Goal: Find specific page/section

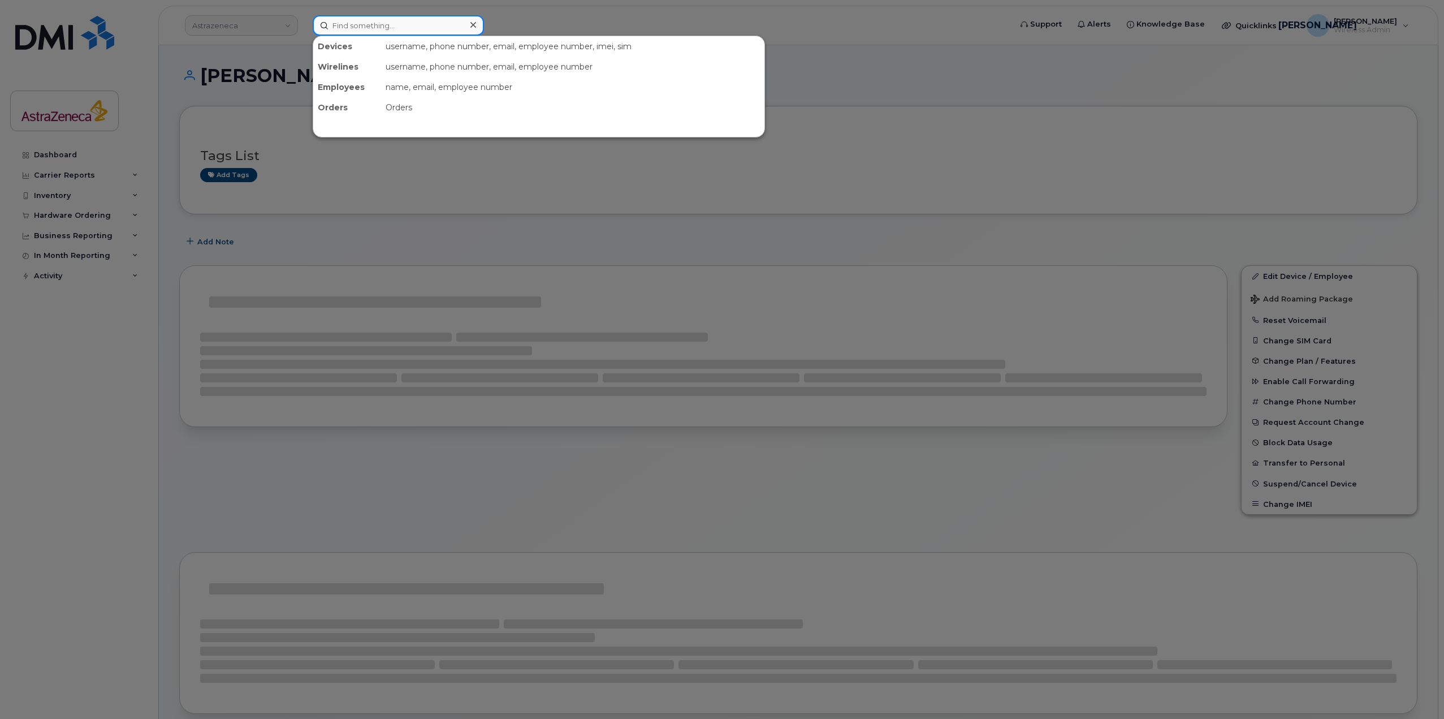
click at [392, 28] on input at bounding box center [398, 25] width 171 height 20
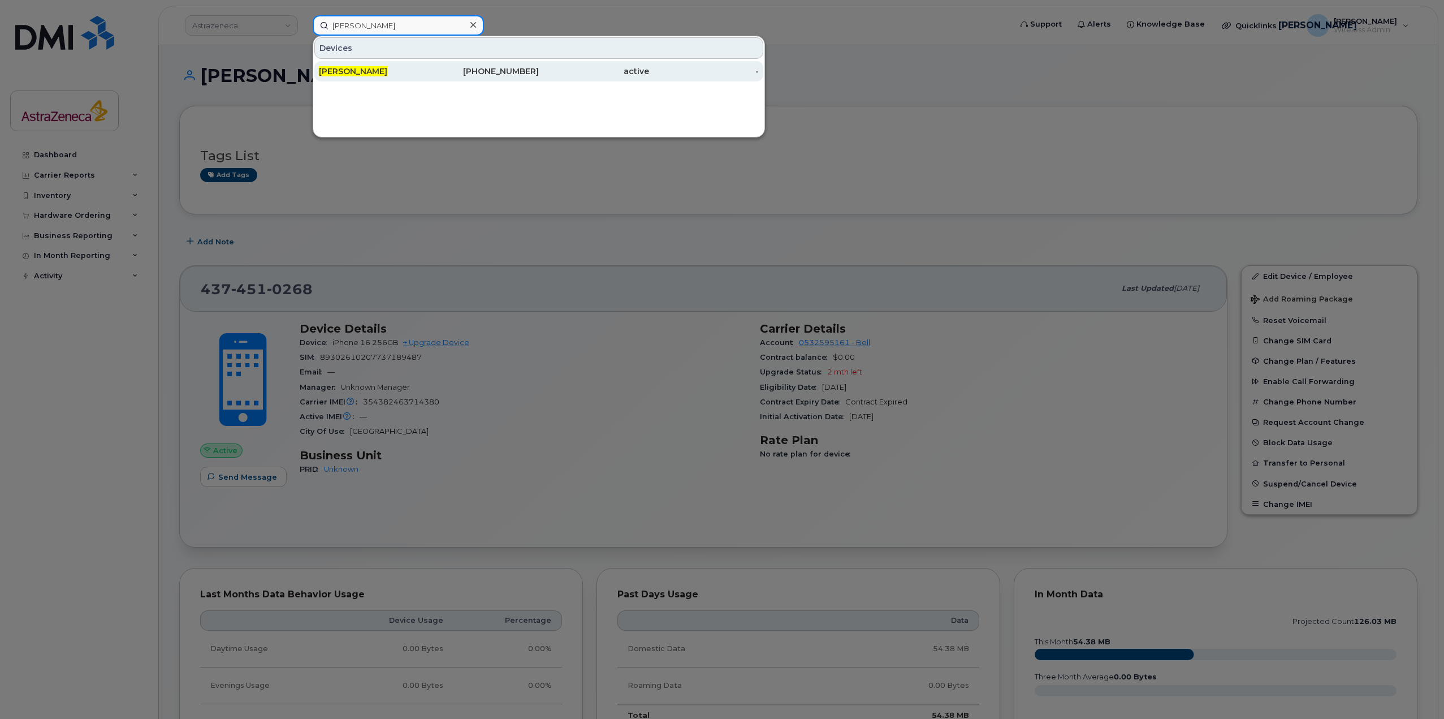
type input "genevieve thisdale"
click at [403, 72] on div "Genevieve Thisdale" at bounding box center [374, 71] width 110 height 11
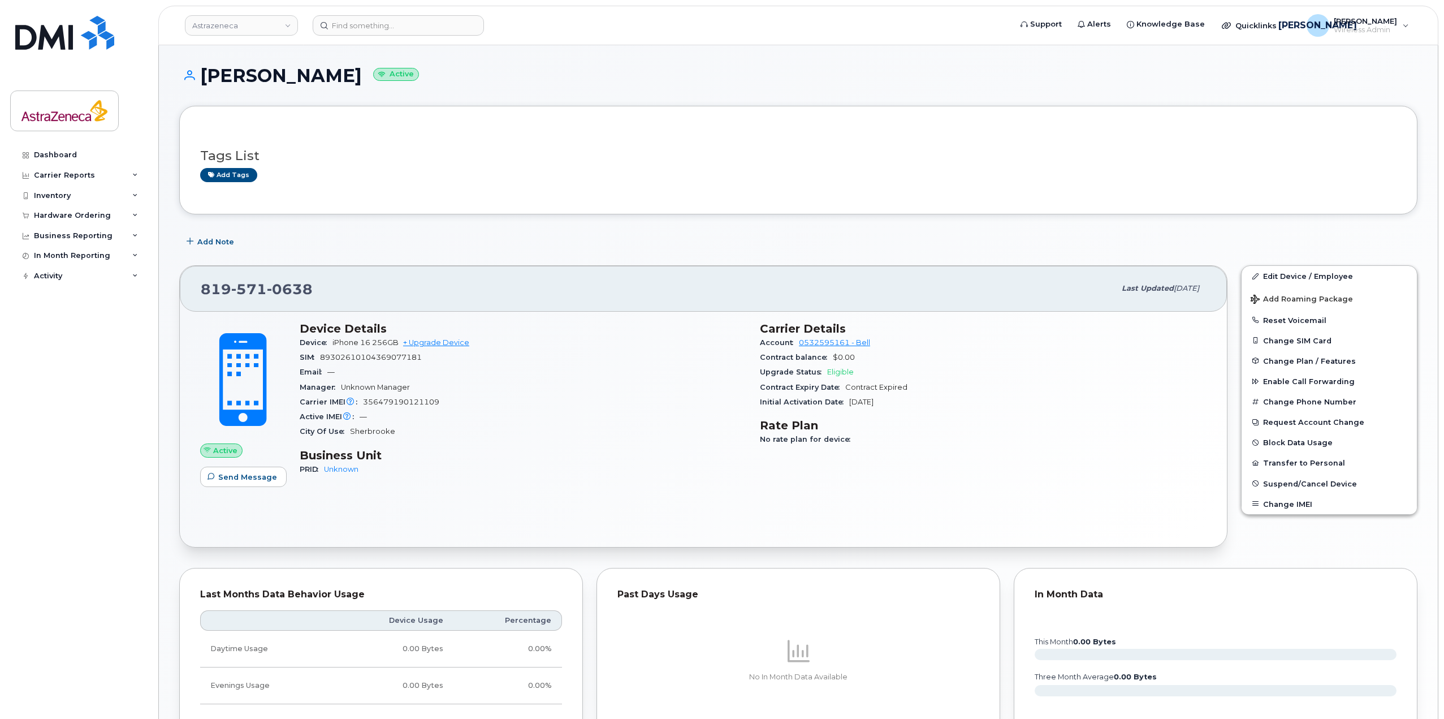
drag, startPoint x: 863, startPoint y: 397, endPoint x: 847, endPoint y: 397, distance: 15.8
click at [847, 397] on div "Initial Activation Date Nov 29, 2023" at bounding box center [983, 402] width 447 height 15
click at [857, 387] on span "Contract Expired" at bounding box center [876, 387] width 62 height 8
click at [908, 389] on div "Contract Expiry Date Contract Expired" at bounding box center [983, 387] width 447 height 15
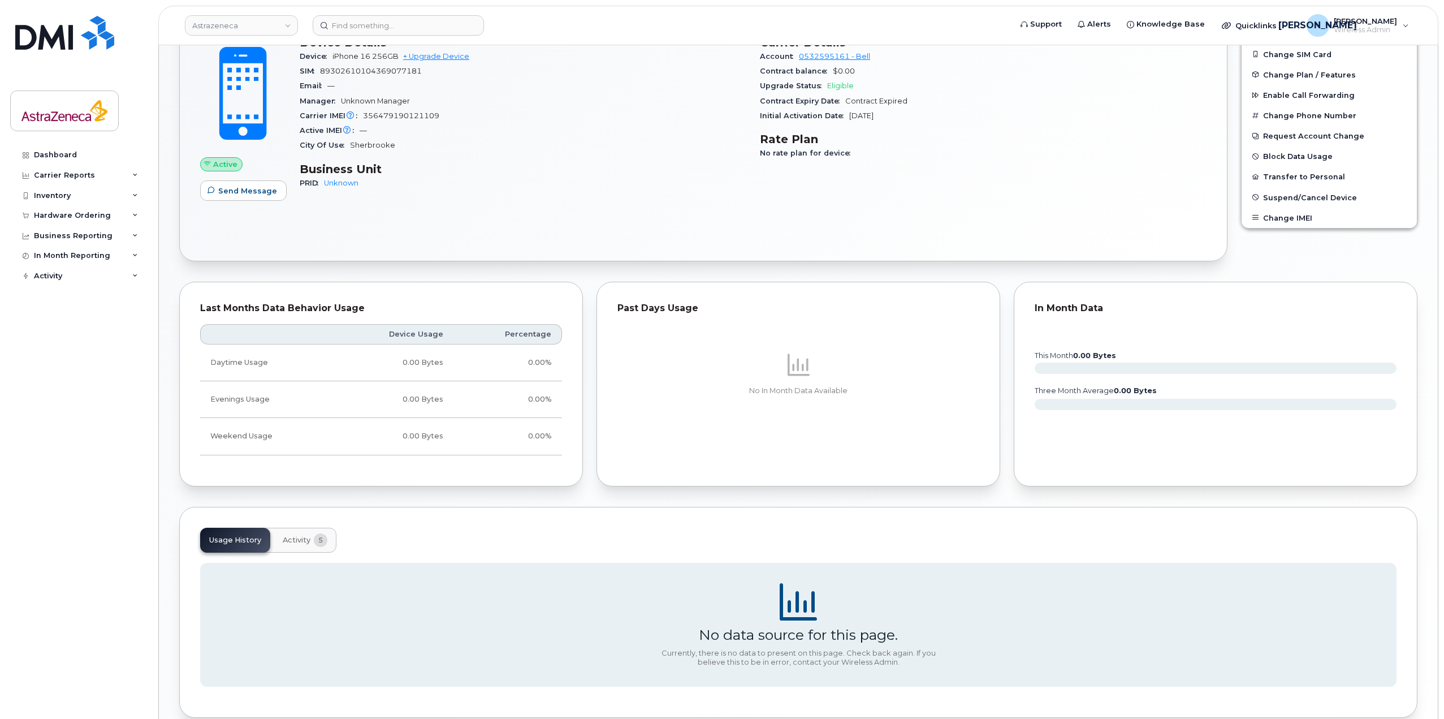
scroll to position [341, 0]
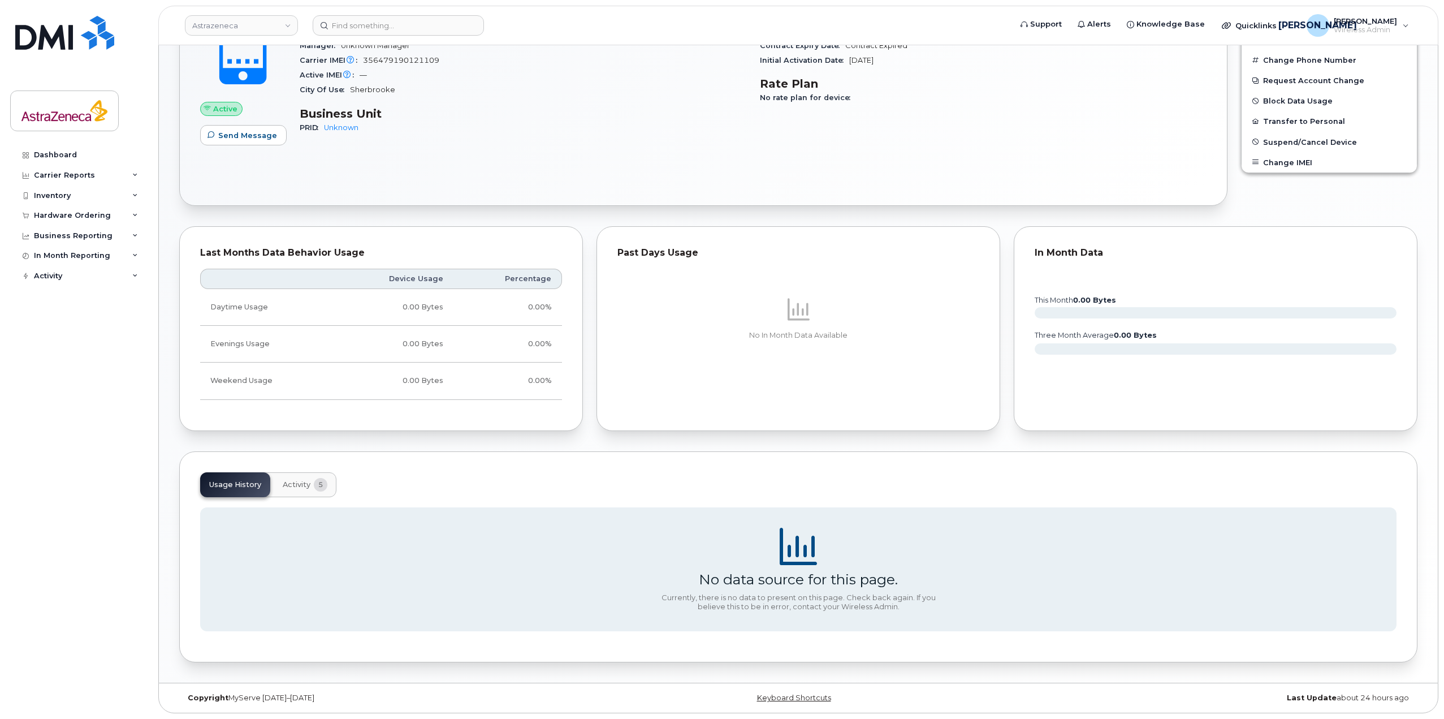
click at [301, 485] on span "Activity" at bounding box center [297, 484] width 28 height 9
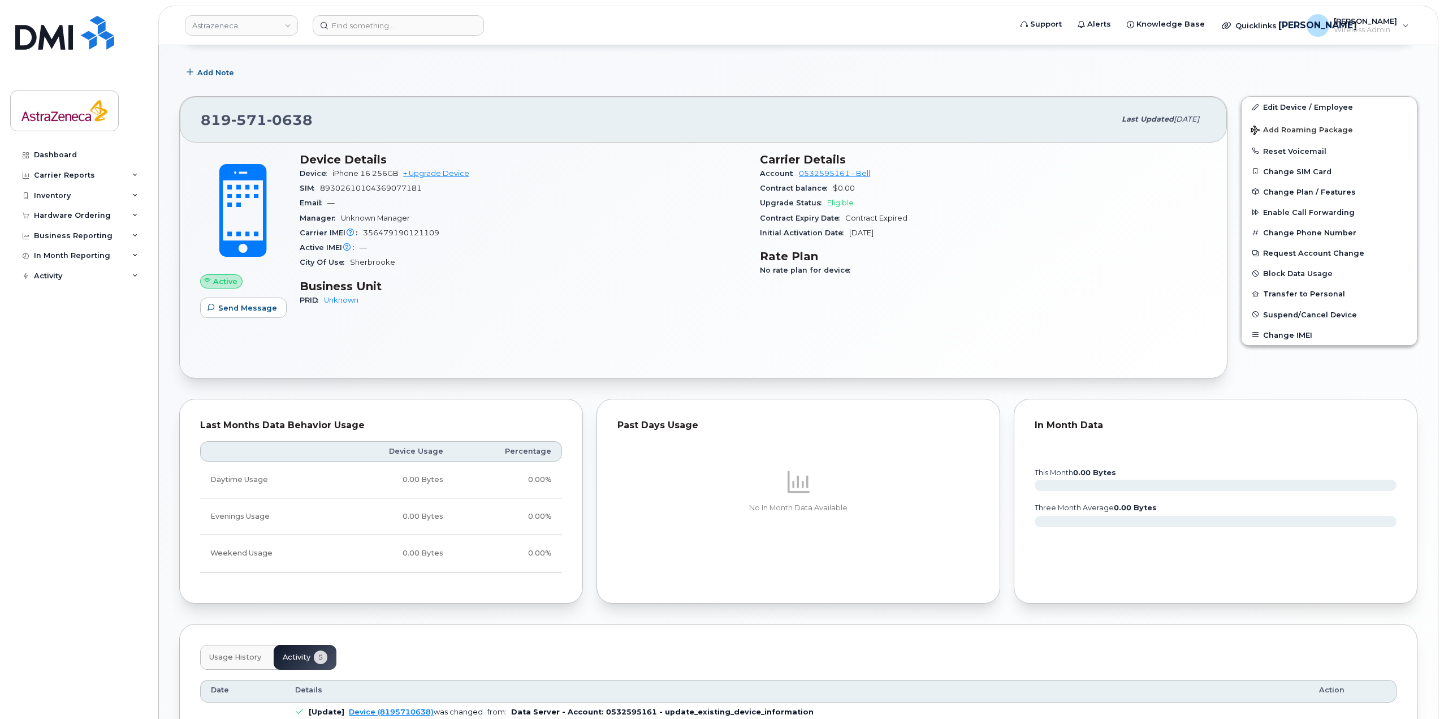
scroll to position [0, 0]
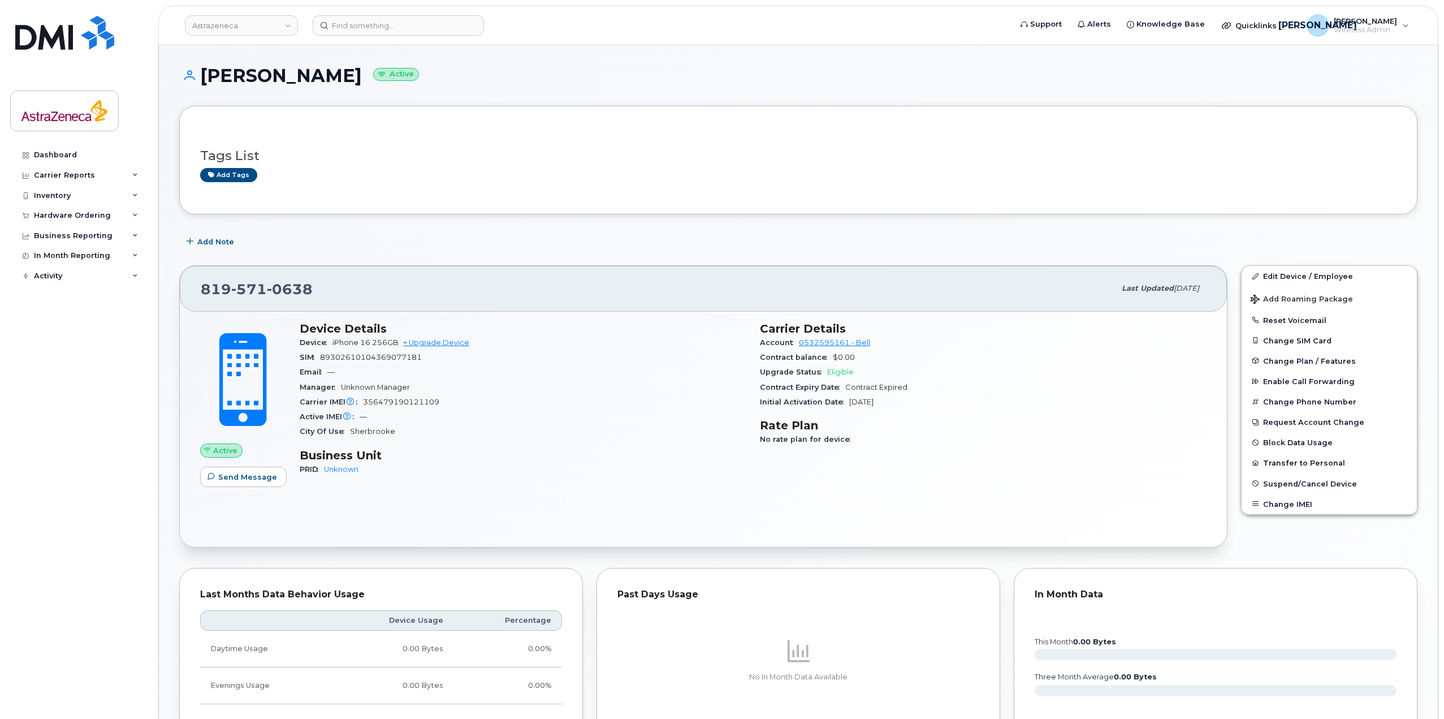
click at [267, 288] on span "571" at bounding box center [290, 288] width 46 height 17
copy span "819 571 0638"
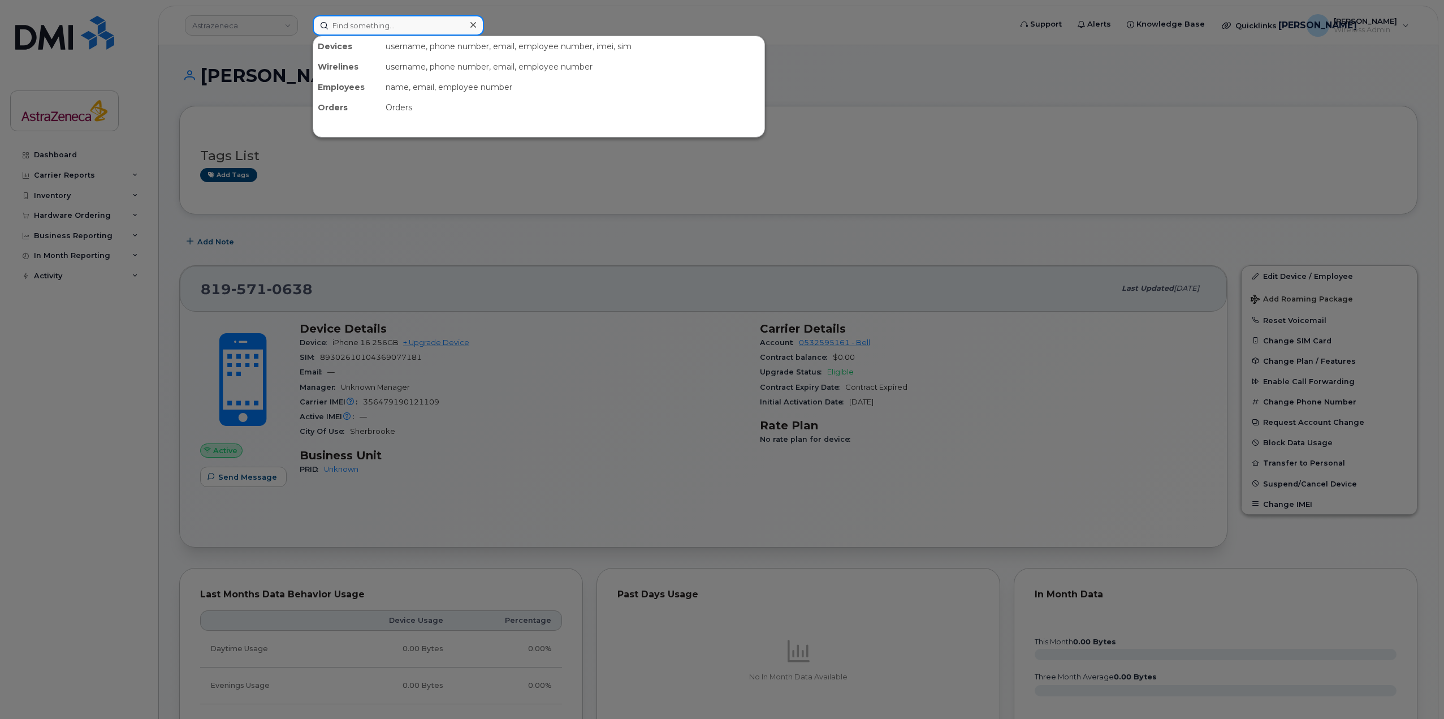
click at [364, 22] on input at bounding box center [398, 25] width 171 height 20
paste input "8195710638"
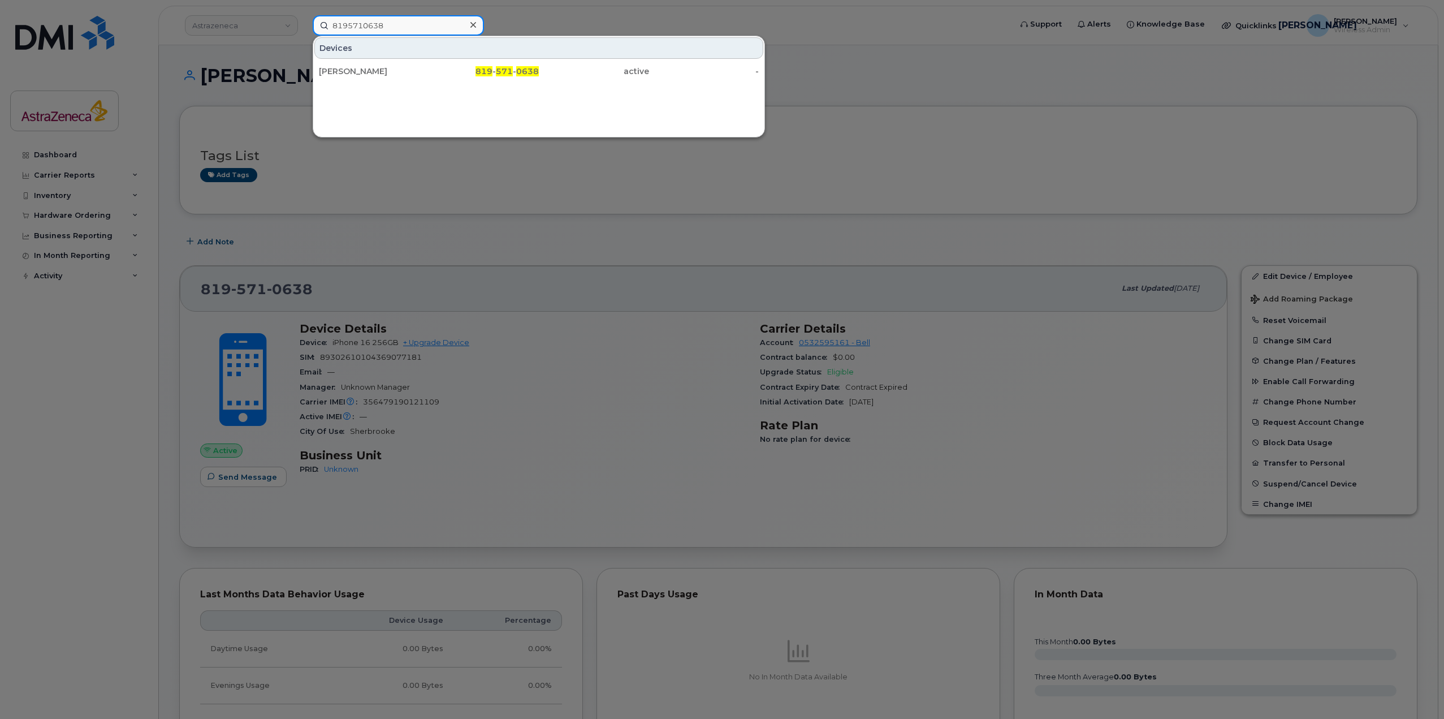
drag, startPoint x: 355, startPoint y: 22, endPoint x: 293, endPoint y: 23, distance: 61.6
click at [304, 23] on div "8195710638 Devices Genevieve Thisdale 819 - 571 - 0638 active -" at bounding box center [658, 25] width 709 height 20
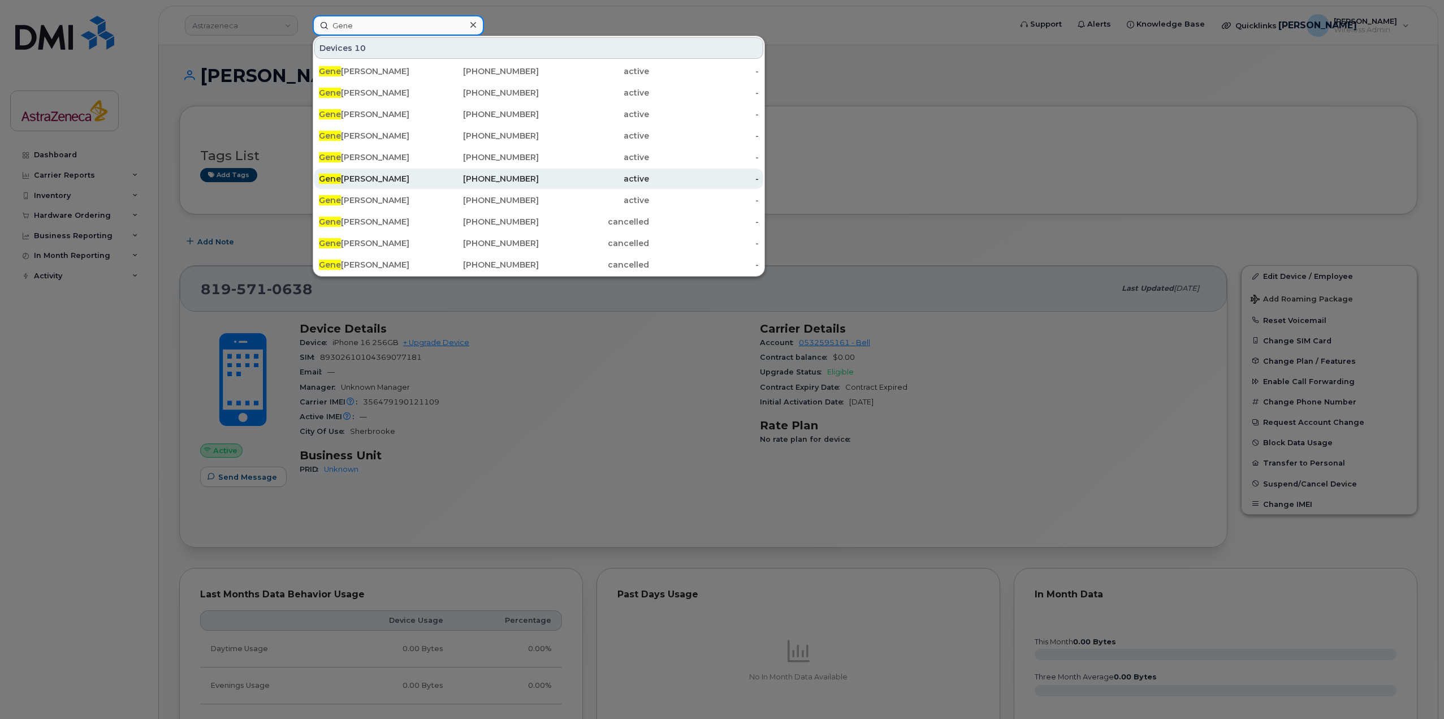
type input "Gene"
click at [413, 183] on div "Gene viève Thisdale" at bounding box center [374, 178] width 110 height 11
